Goal: Check status: Check status

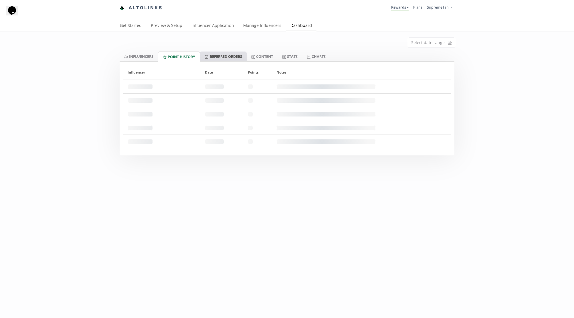
click at [221, 56] on link "Referred Orders" at bounding box center [223, 57] width 46 height 10
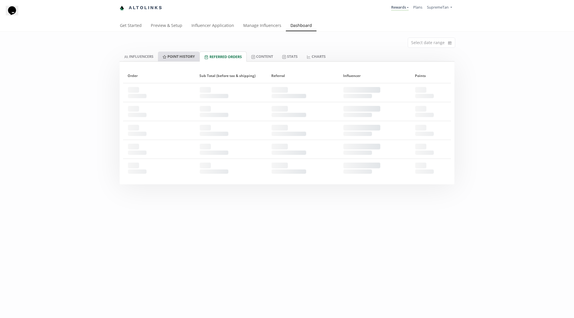
click at [176, 56] on link "Point HISTORY" at bounding box center [178, 57] width 41 height 10
